Goal: Entertainment & Leisure: Consume media (video, audio)

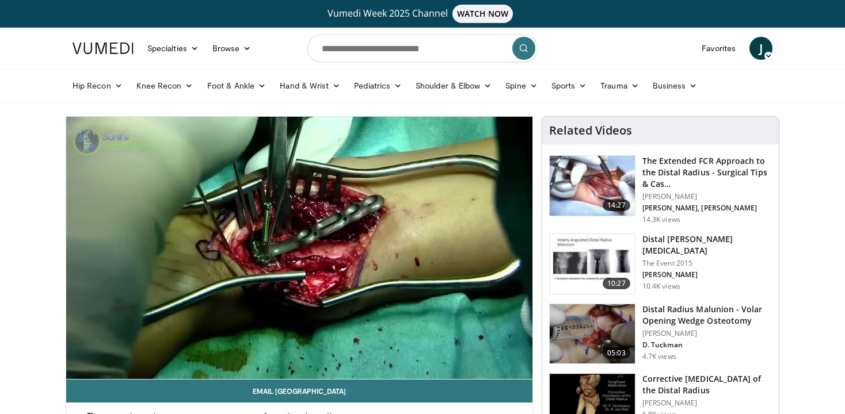
click at [578, 334] on img at bounding box center [591, 334] width 85 height 60
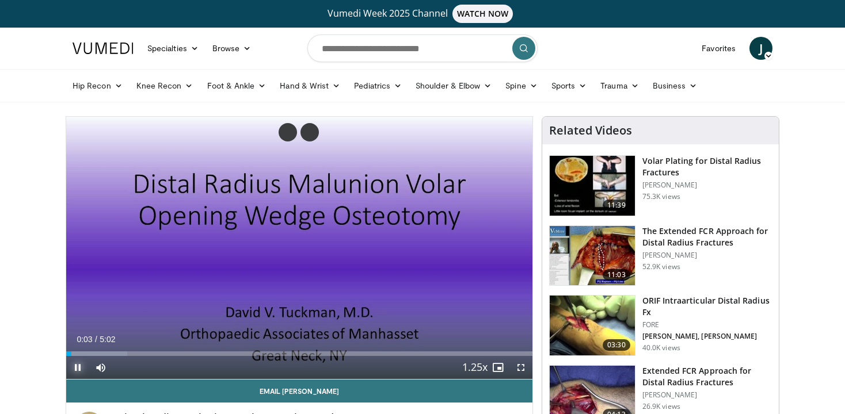
click at [72, 369] on span "Video Player" at bounding box center [77, 367] width 23 height 23
